Goal: Task Accomplishment & Management: Manage account settings

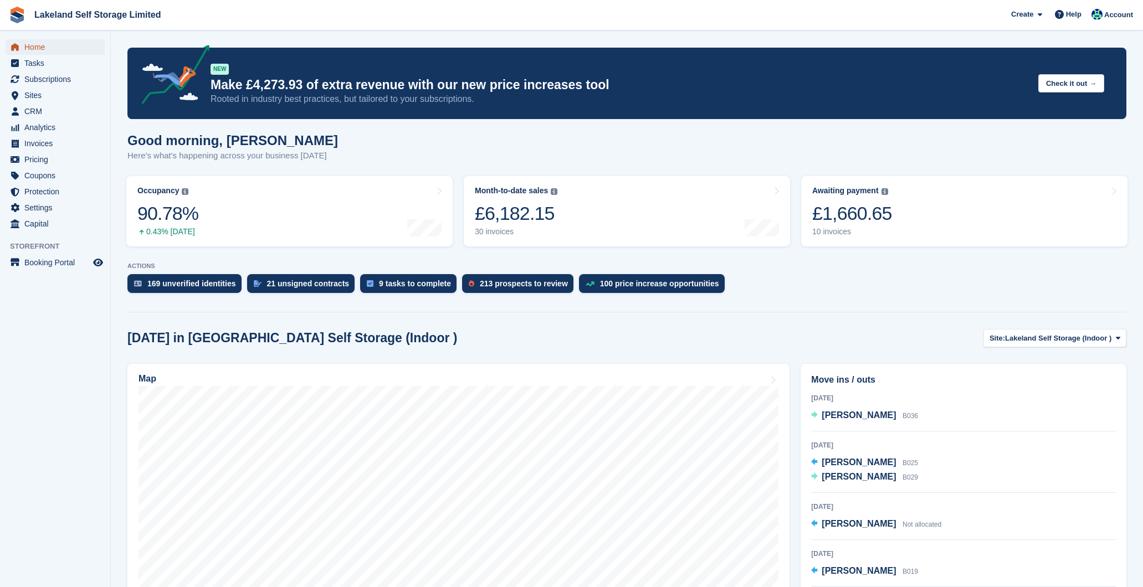
click at [59, 50] on span "Home" at bounding box center [57, 47] width 67 height 16
click at [832, 232] on div "10 invoices" at bounding box center [852, 231] width 80 height 9
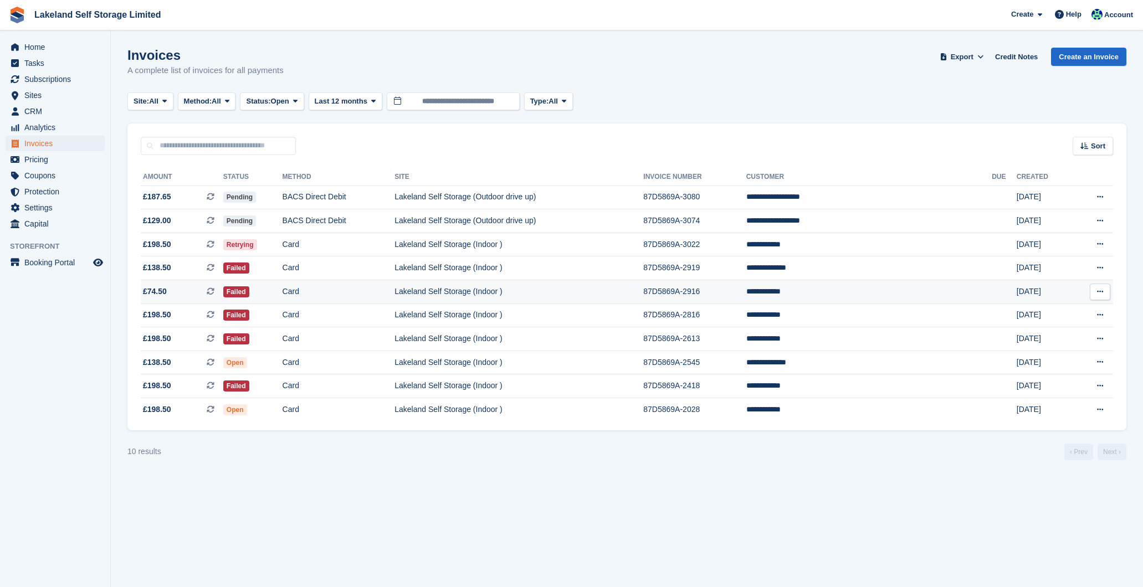
click at [643, 291] on td "Lakeland Self Storage (Indoor )" at bounding box center [519, 292] width 249 height 24
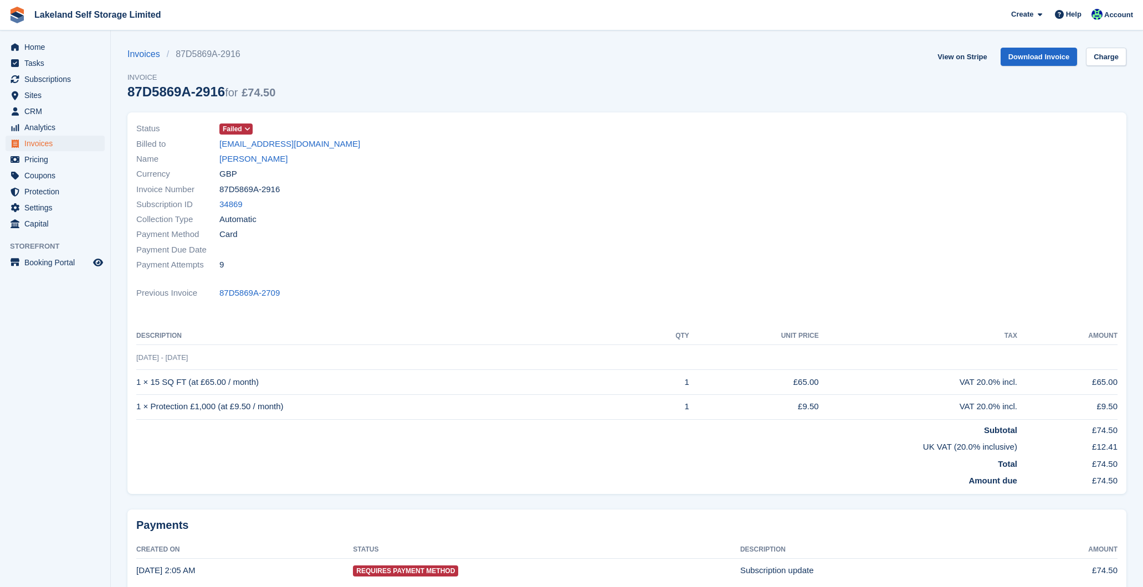
click at [244, 131] on span at bounding box center [247, 129] width 9 height 9
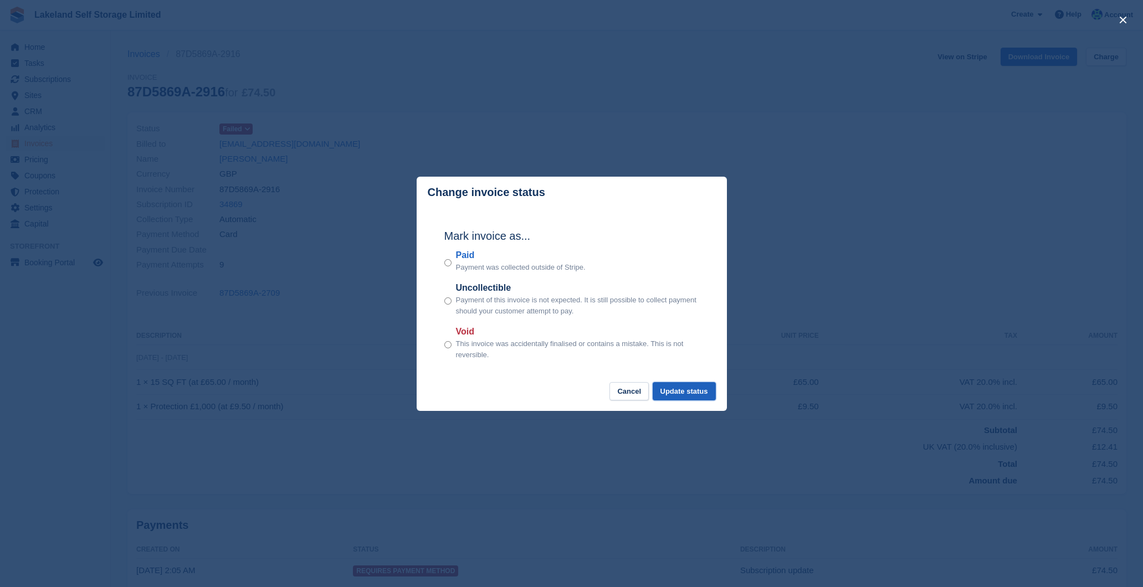
click at [672, 388] on button "Update status" at bounding box center [684, 391] width 63 height 18
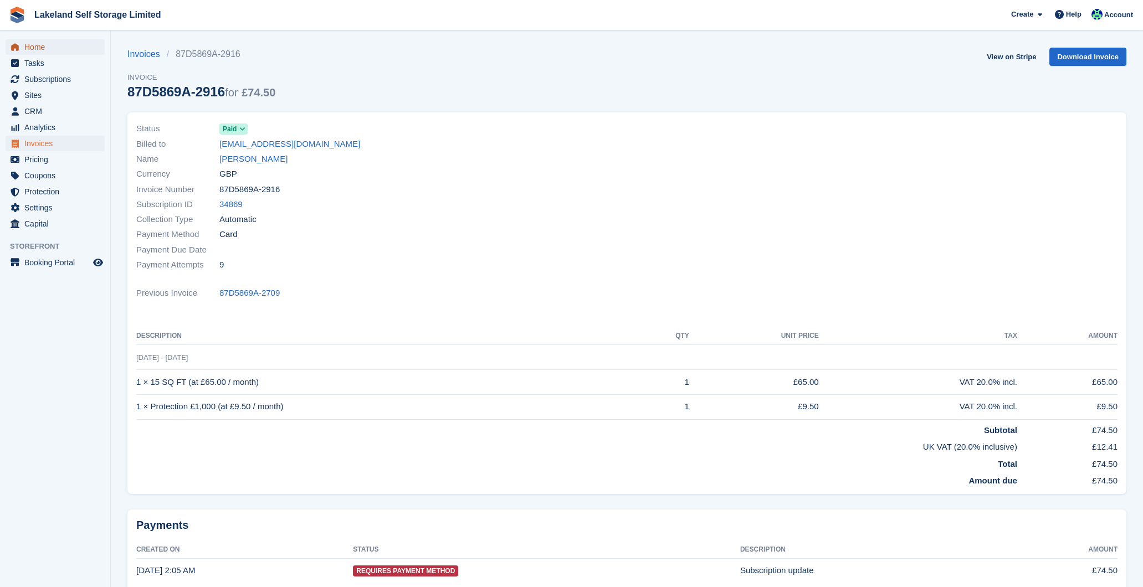
click at [41, 45] on span "Home" at bounding box center [57, 47] width 67 height 16
